Goal: Task Accomplishment & Management: Manage account settings

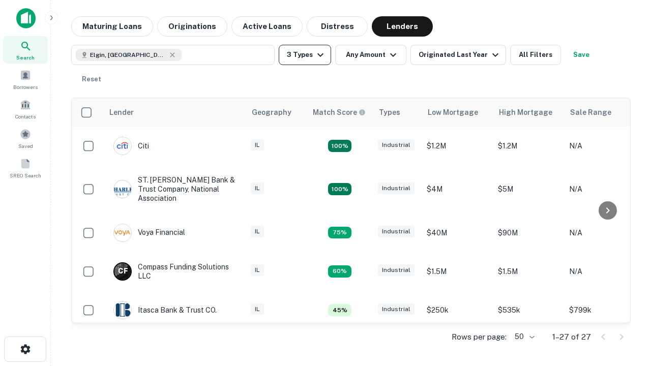
click at [305, 55] on button "3 Types" at bounding box center [305, 55] width 52 height 20
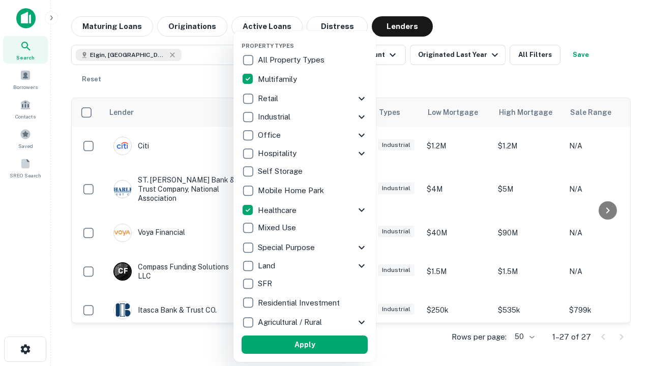
click at [305, 345] on button "Apply" at bounding box center [305, 345] width 126 height 18
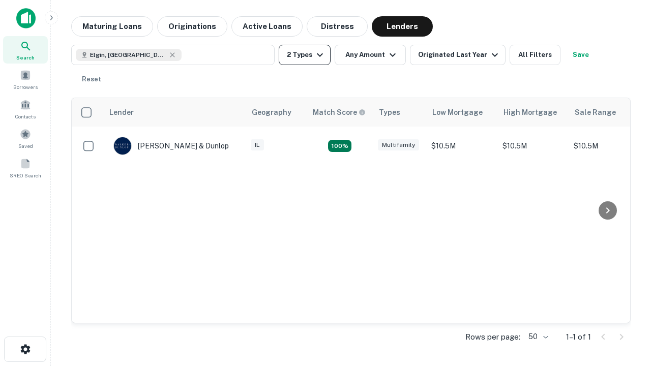
click at [305, 55] on button "2 Types" at bounding box center [305, 55] width 52 height 20
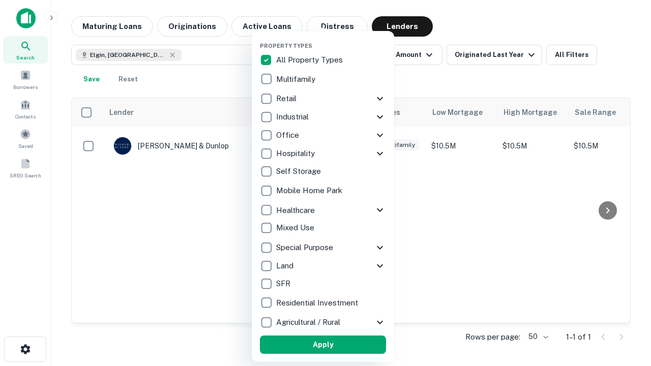
click at [323, 345] on button "Apply" at bounding box center [323, 345] width 126 height 18
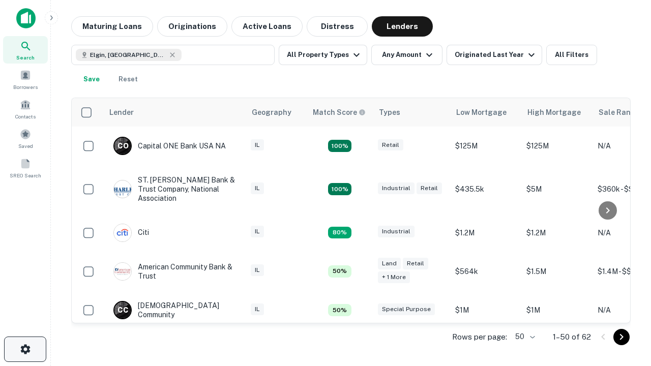
click at [25, 349] on icon "button" at bounding box center [25, 349] width 12 height 12
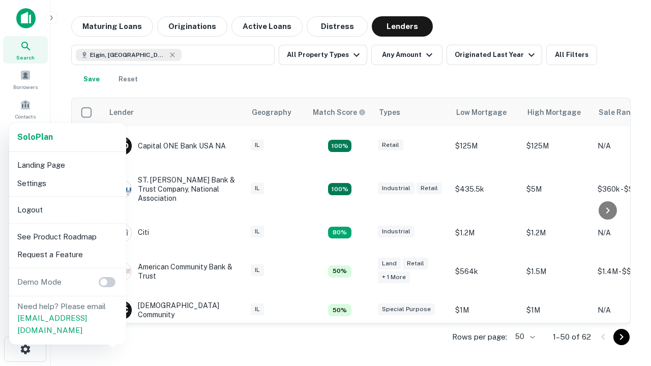
click at [67, 210] on li "Logout" at bounding box center [67, 210] width 109 height 18
